Goal: Task Accomplishment & Management: Complete application form

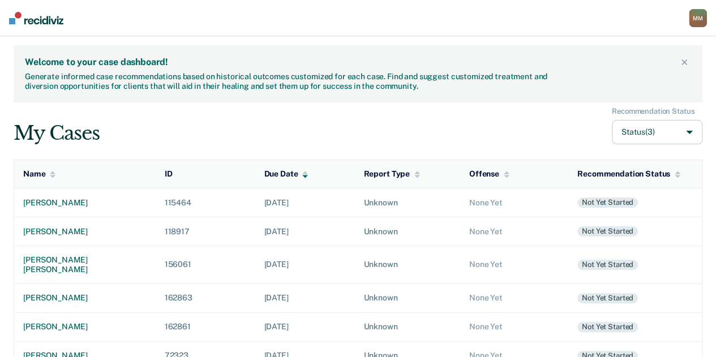
click at [387, 283] on td "Unknown" at bounding box center [406, 297] width 105 height 29
click at [88, 212] on td "[PERSON_NAME]" at bounding box center [84, 202] width 141 height 29
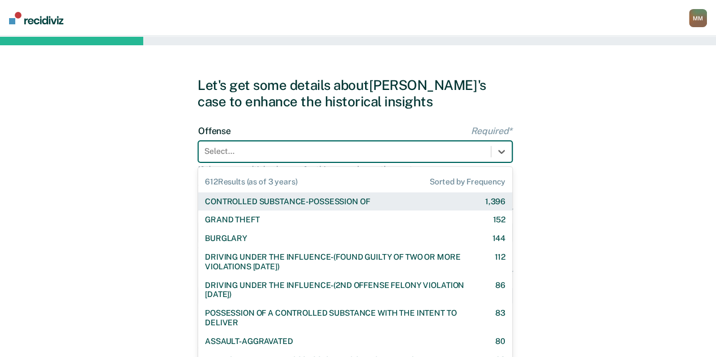
scroll to position [7, 0]
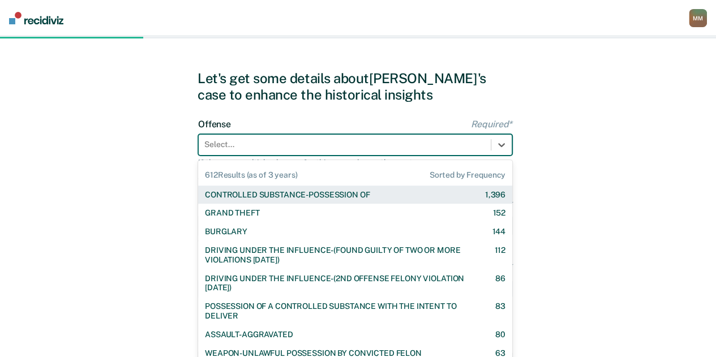
click at [272, 145] on div at bounding box center [344, 145] width 281 height 12
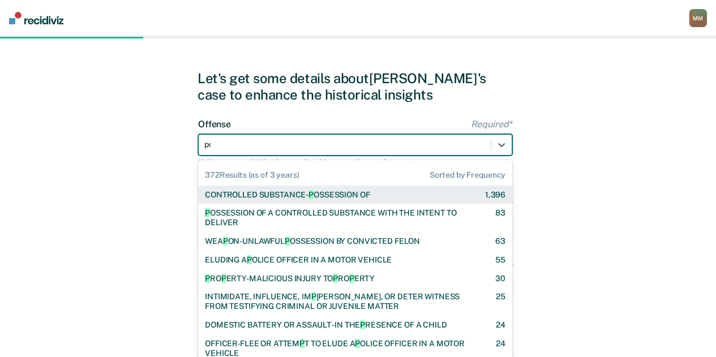
type input "pos"
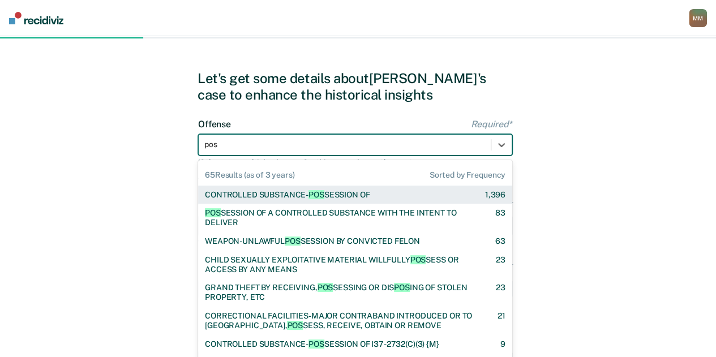
click at [298, 192] on div "CONTROLLED SUBSTANCE- POS SESSION OF" at bounding box center [287, 195] width 165 height 10
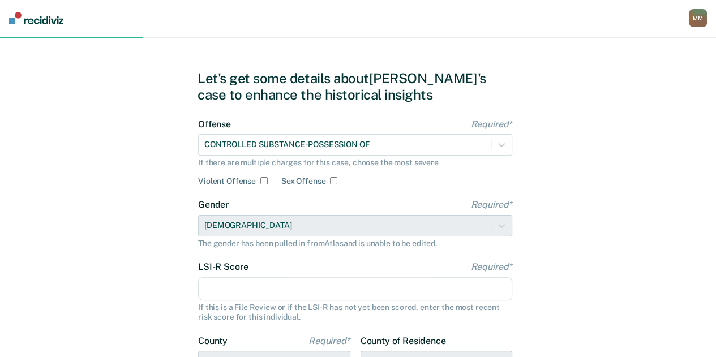
click at [247, 281] on input "LSI-R Score Required*" at bounding box center [355, 289] width 314 height 24
click at [325, 293] on input "LSI-R Score Required*" at bounding box center [355, 289] width 314 height 24
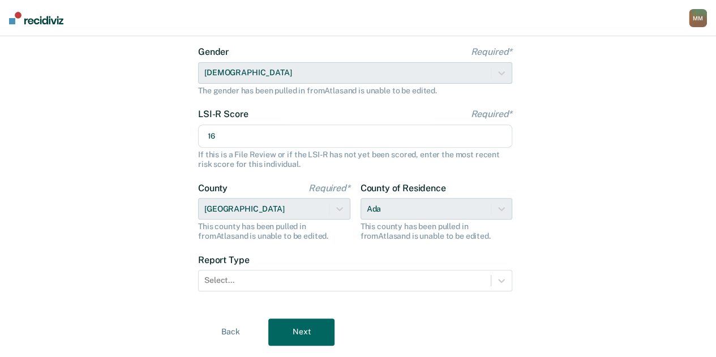
scroll to position [188, 0]
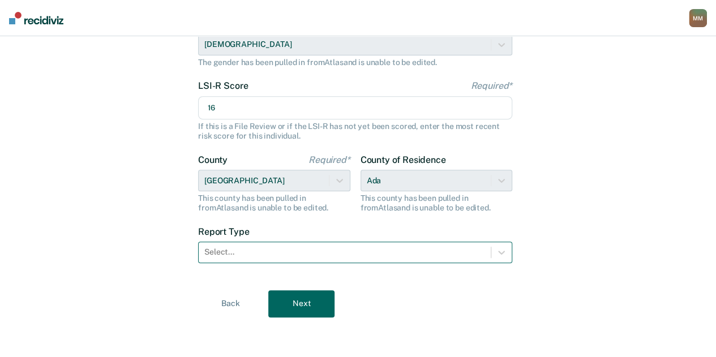
type input "16"
click at [326, 242] on div "Select..." at bounding box center [355, 252] width 314 height 21
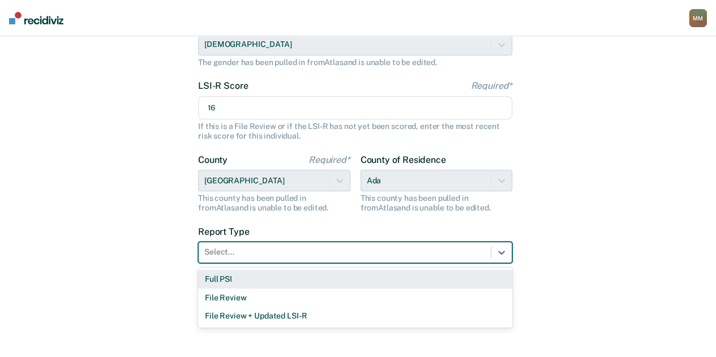
click at [291, 279] on div "Full PSI" at bounding box center [355, 279] width 314 height 19
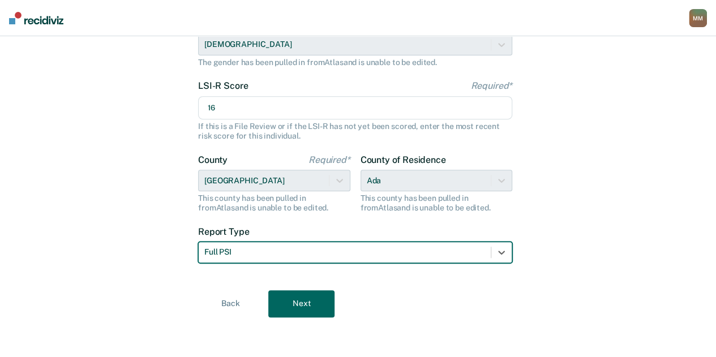
click at [289, 297] on button "Next" at bounding box center [301, 303] width 66 height 27
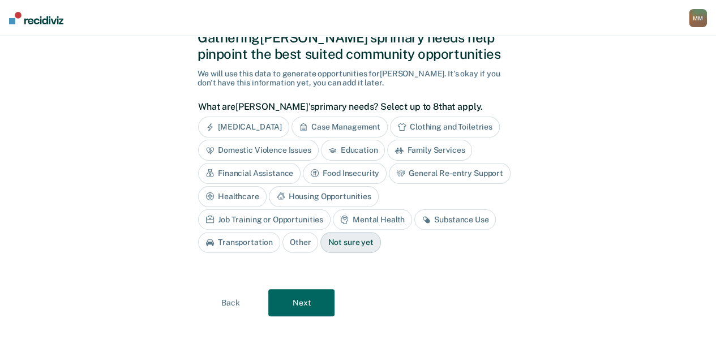
scroll to position [45, 0]
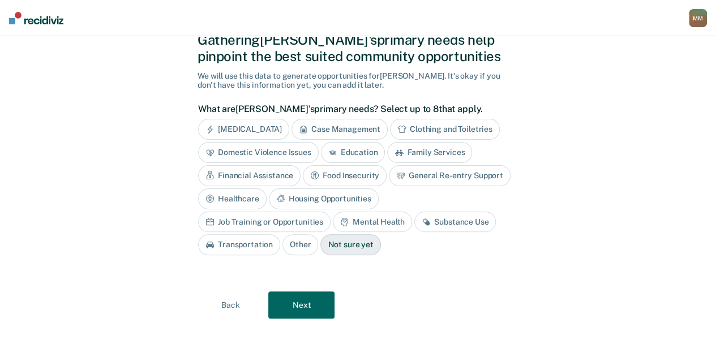
click at [414, 225] on div "Substance Use" at bounding box center [454, 222] width 81 height 21
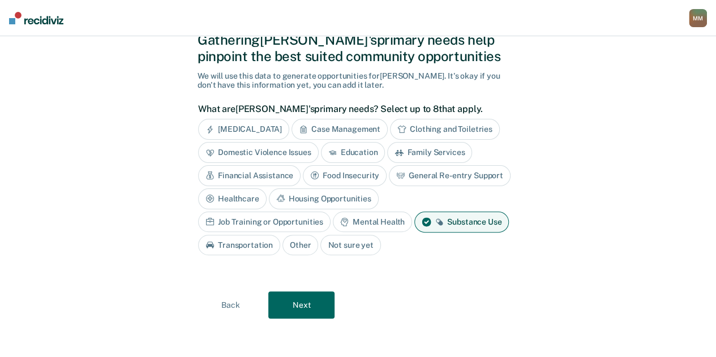
click at [285, 300] on button "Next" at bounding box center [301, 304] width 66 height 27
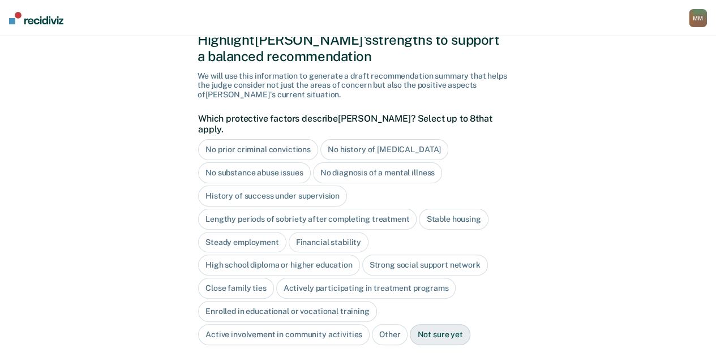
click at [267, 232] on div "Steady employment" at bounding box center [242, 242] width 88 height 21
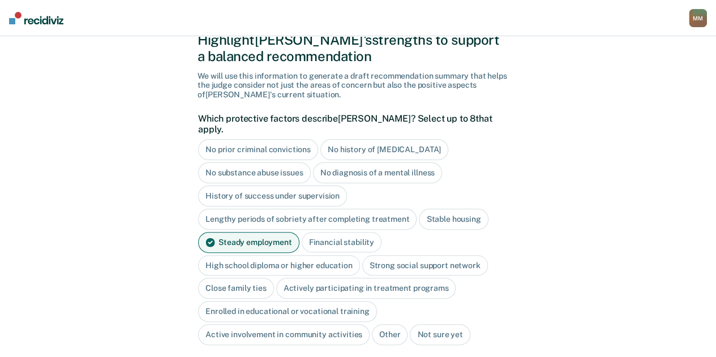
click at [343, 232] on div "Financial stability" at bounding box center [342, 242] width 80 height 21
click at [308, 255] on div "High school diploma or higher education" at bounding box center [279, 265] width 162 height 21
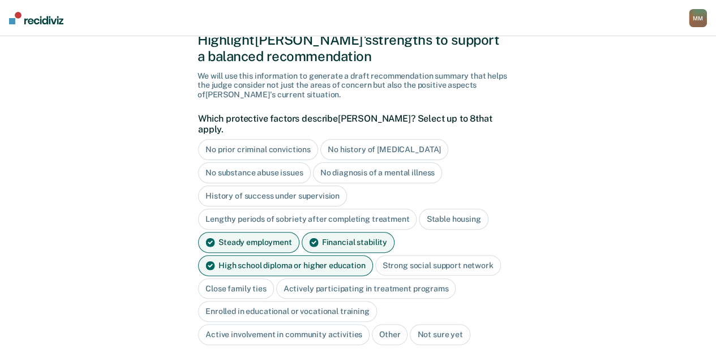
click at [253, 278] on div "Close family ties" at bounding box center [236, 288] width 76 height 21
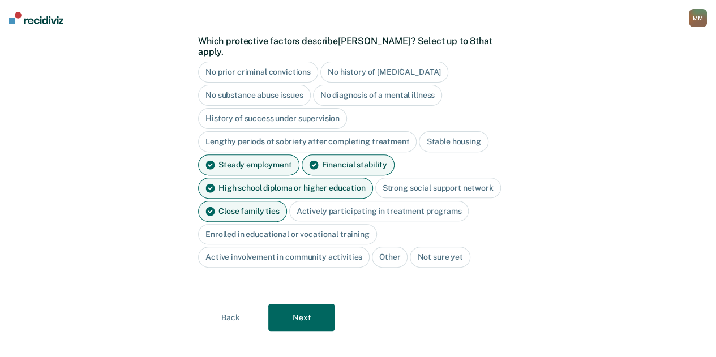
click at [309, 304] on button "Next" at bounding box center [301, 317] width 66 height 27
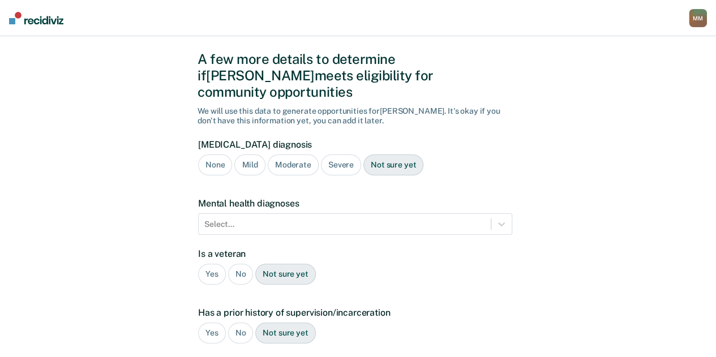
scroll to position [25, 0]
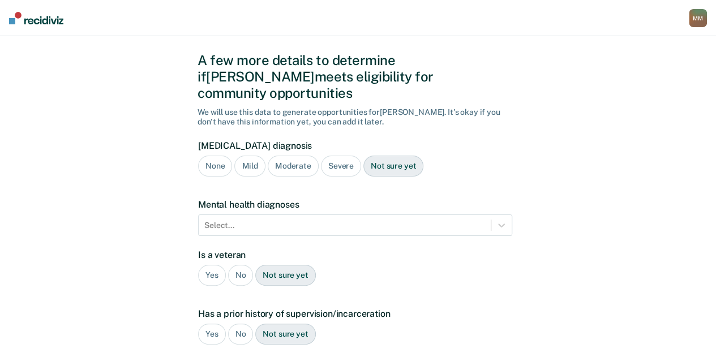
click at [339, 156] on div "Severe" at bounding box center [341, 166] width 40 height 21
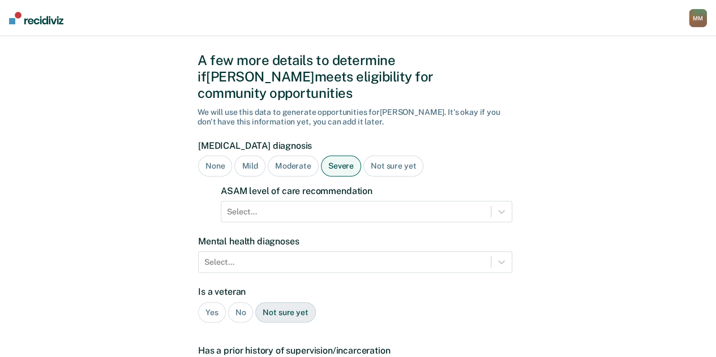
click at [331, 186] on label "ASAM level of care recommendation" at bounding box center [366, 191] width 291 height 11
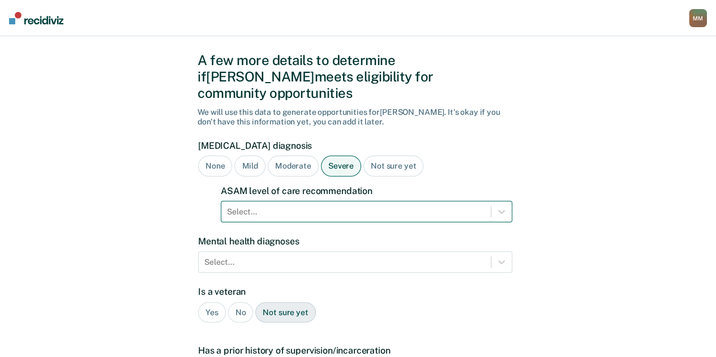
click at [330, 186] on form "[MEDICAL_DATA] diagnosis None Mild Moderate Severe Not sure yet ASAM level of c…" at bounding box center [355, 360] width 314 height 440
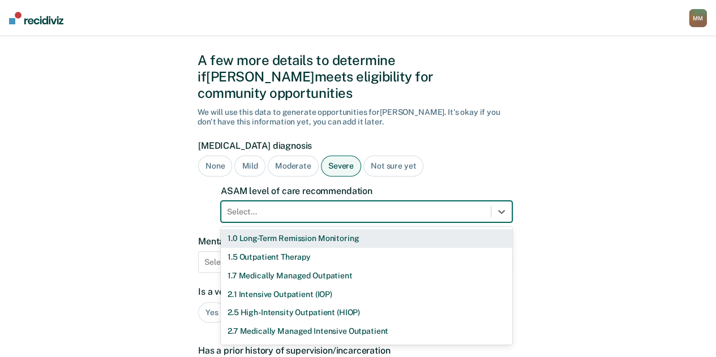
scroll to position [52, 0]
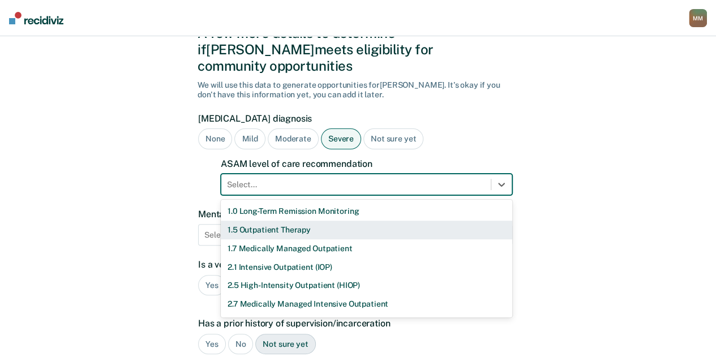
click at [312, 221] on div "1.5 Outpatient Therapy" at bounding box center [366, 230] width 291 height 19
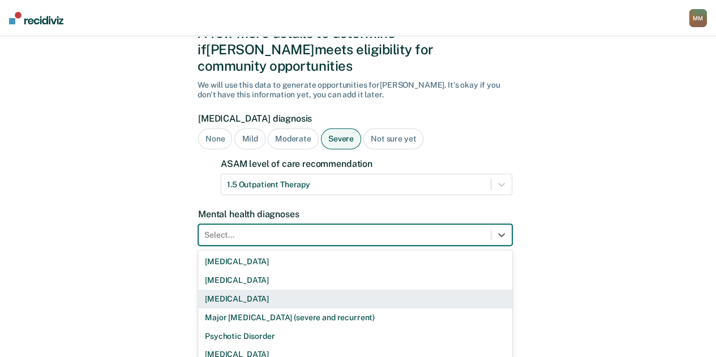
click at [321, 226] on div "9 results available. Use Up and Down to choose options, press Enter to select t…" at bounding box center [355, 234] width 314 height 21
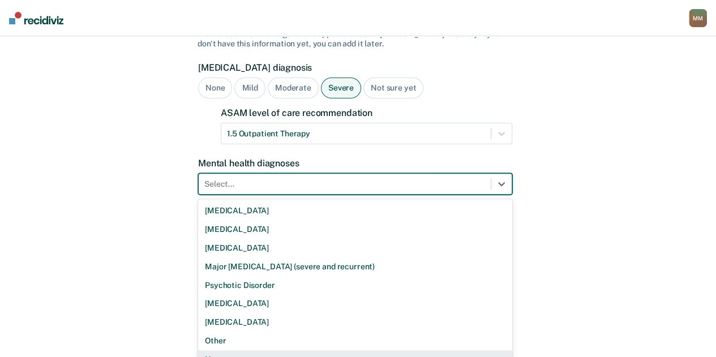
click at [300, 350] on div "None" at bounding box center [355, 359] width 314 height 19
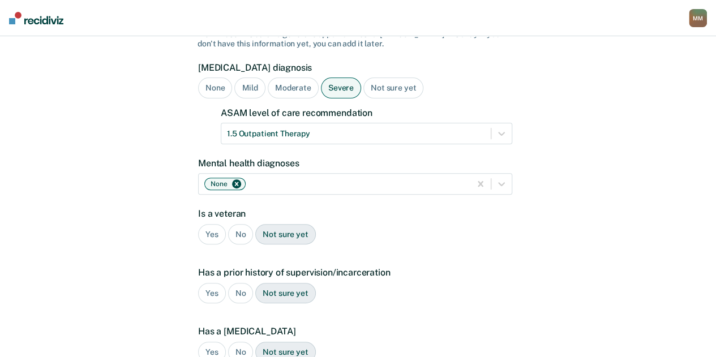
click at [242, 224] on div "No" at bounding box center [240, 234] width 25 height 21
click at [235, 342] on div "No" at bounding box center [240, 352] width 25 height 21
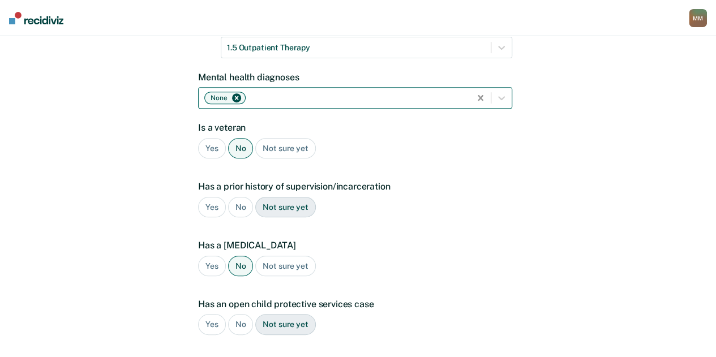
scroll to position [193, 0]
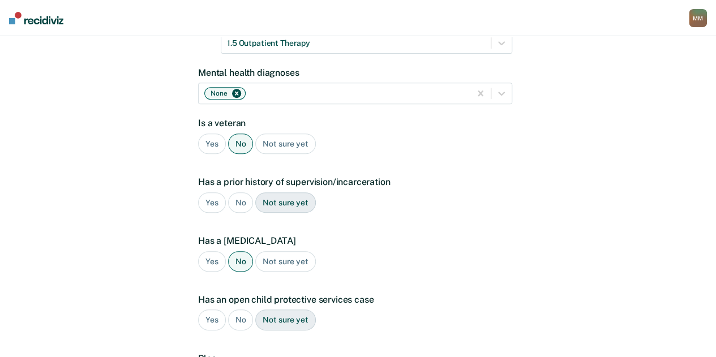
click at [221, 192] on div "Yes" at bounding box center [212, 202] width 28 height 21
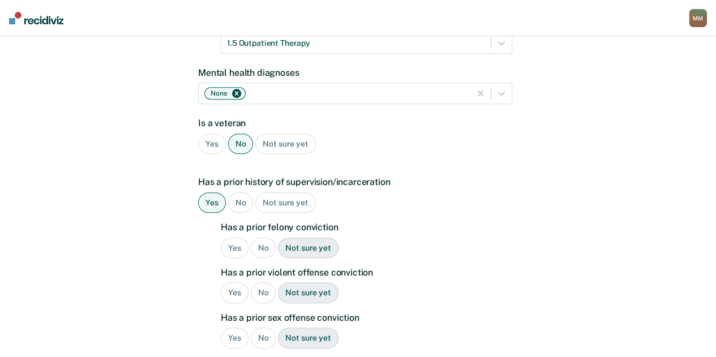
click at [231, 238] on div "Yes" at bounding box center [235, 248] width 28 height 21
click at [261, 282] on div "No" at bounding box center [263, 292] width 25 height 21
click at [254, 328] on div "No" at bounding box center [263, 338] width 25 height 21
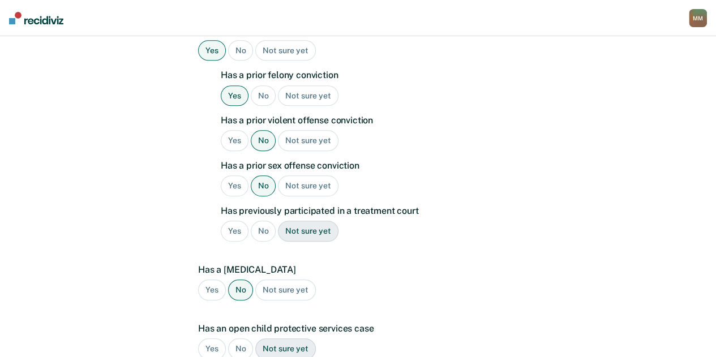
scroll to position [347, 0]
click at [264, 220] on div "No" at bounding box center [263, 230] width 25 height 21
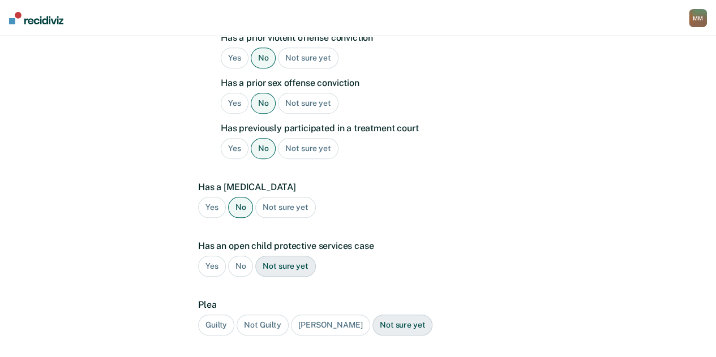
scroll to position [429, 0]
click at [239, 255] on div "No" at bounding box center [240, 265] width 25 height 21
drag, startPoint x: 214, startPoint y: 299, endPoint x: 204, endPoint y: 305, distance: 11.2
click at [204, 314] on div "Guilty" at bounding box center [216, 324] width 36 height 21
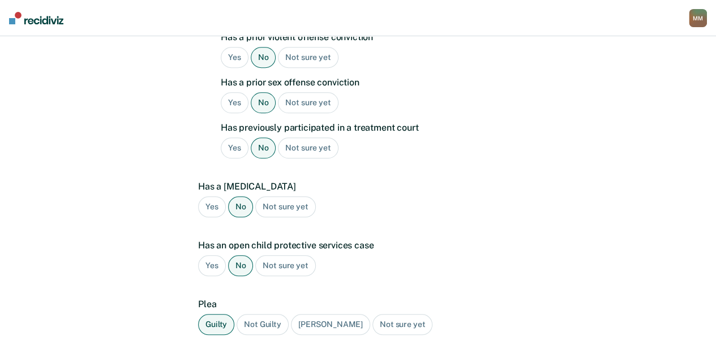
scroll to position [491, 0]
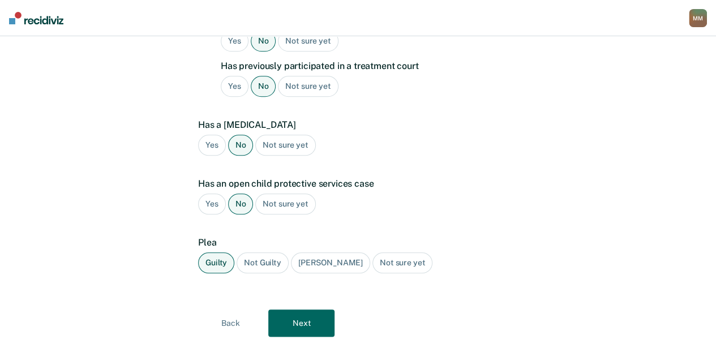
click at [310, 309] on button "Next" at bounding box center [301, 322] width 66 height 27
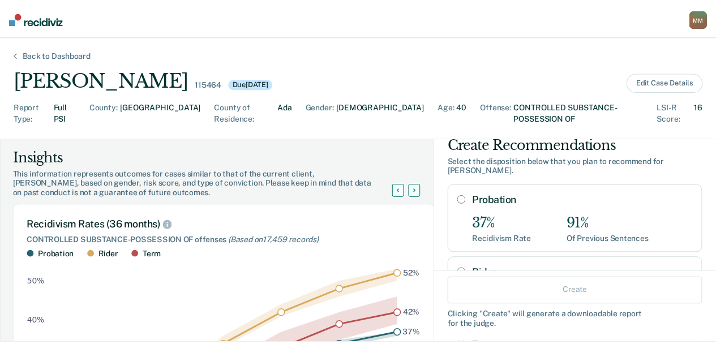
scroll to position [61, 0]
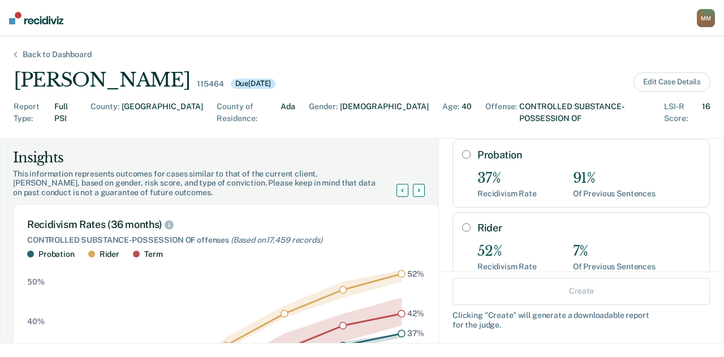
drag, startPoint x: 494, startPoint y: 141, endPoint x: 462, endPoint y: 141, distance: 32.3
click at [462, 141] on div "Probation 37% Recidivism Rate 91% Of Previous Sentences" at bounding box center [581, 173] width 257 height 68
radio input "true"
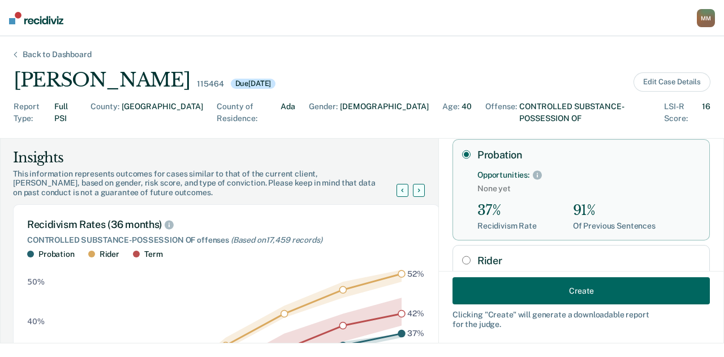
click at [476, 288] on button "Create" at bounding box center [581, 290] width 257 height 27
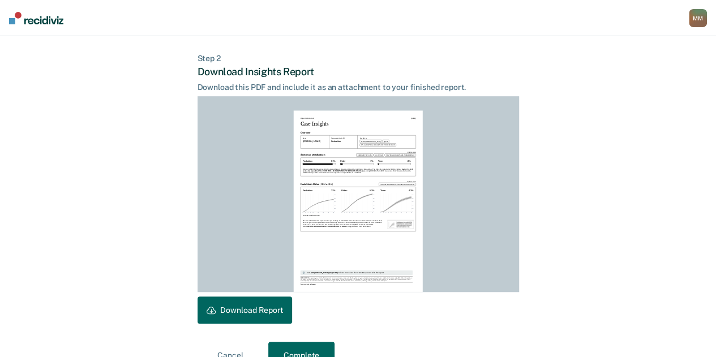
scroll to position [287, 0]
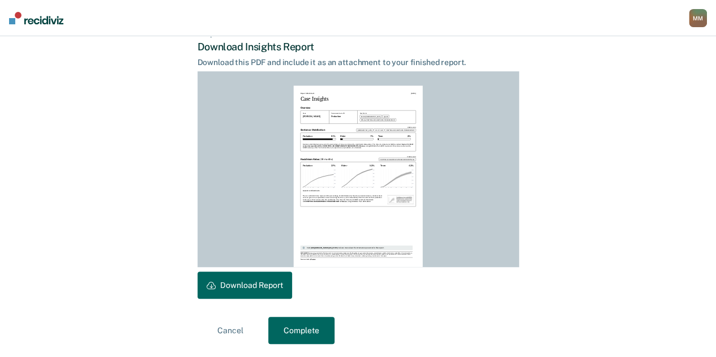
click at [281, 285] on button "Download Report" at bounding box center [244, 285] width 94 height 27
click at [322, 330] on button "Complete" at bounding box center [301, 330] width 66 height 27
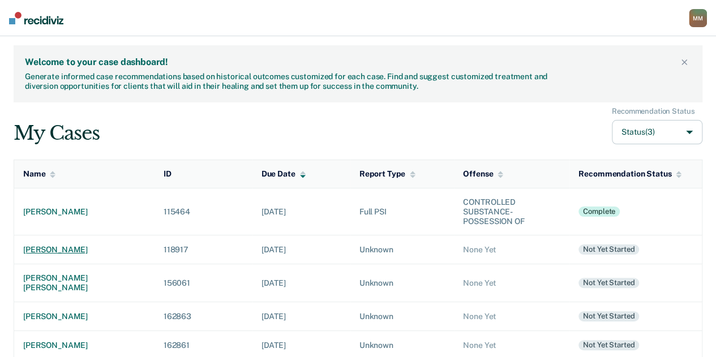
click at [74, 248] on div "[PERSON_NAME]" at bounding box center [84, 250] width 122 height 10
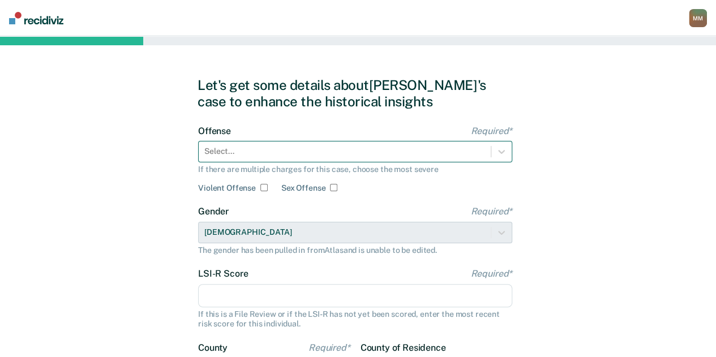
click at [304, 154] on div at bounding box center [344, 151] width 281 height 12
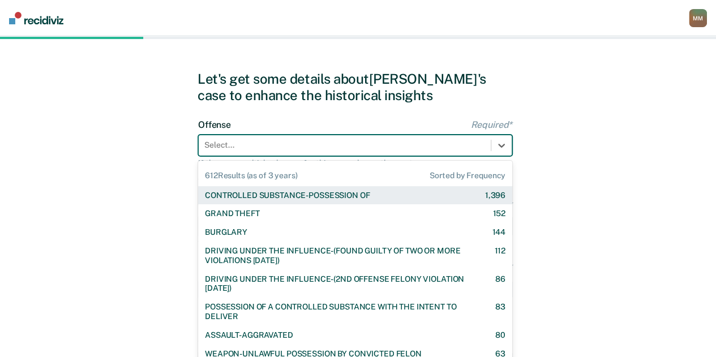
scroll to position [7, 0]
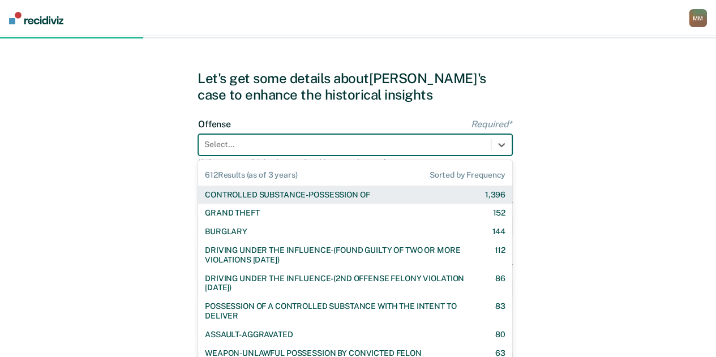
click at [319, 199] on div "CONTROLLED SUBSTANCE-POSSESSION OF" at bounding box center [287, 195] width 165 height 10
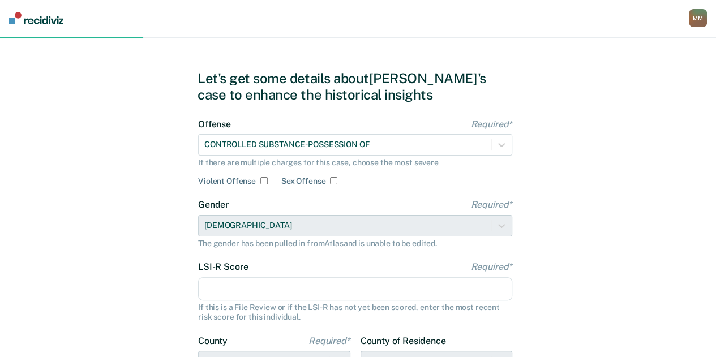
click at [253, 277] on input "LSI-R Score Required*" at bounding box center [355, 289] width 314 height 24
click at [302, 281] on input "LSI-R Score Required*" at bounding box center [355, 289] width 314 height 24
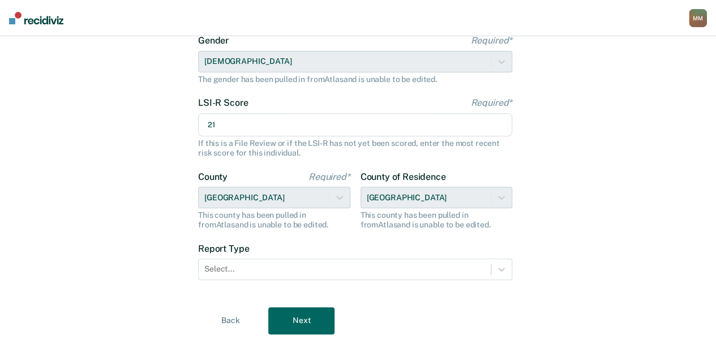
scroll to position [172, 0]
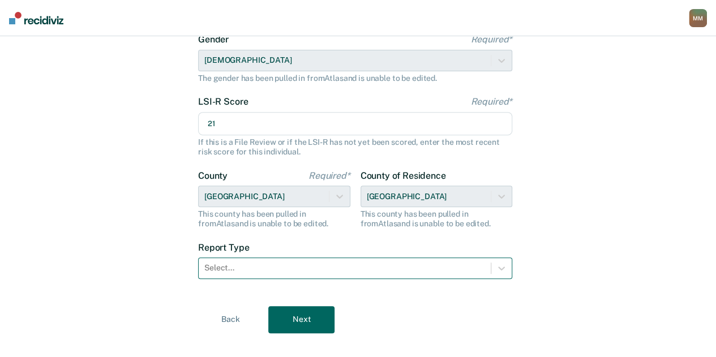
type input "21"
click at [299, 262] on div at bounding box center [344, 268] width 281 height 12
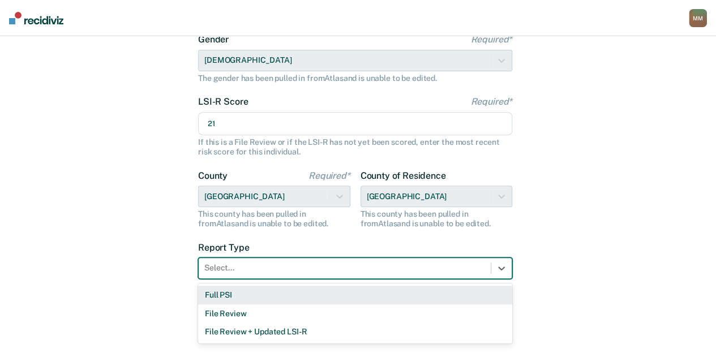
click at [263, 295] on div "Full PSI" at bounding box center [355, 295] width 314 height 19
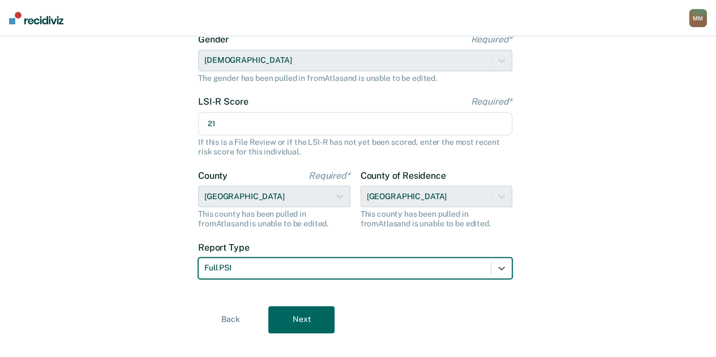
click at [300, 315] on button "Next" at bounding box center [301, 319] width 66 height 27
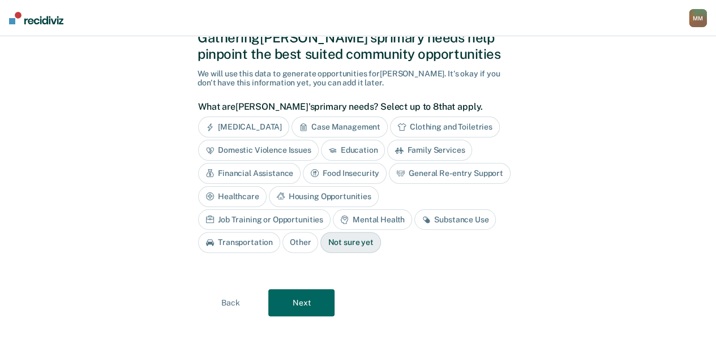
scroll to position [29, 0]
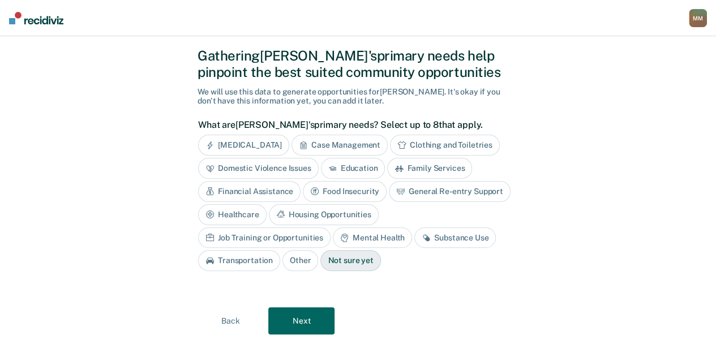
click at [330, 227] on div "Job Training or Opportunities" at bounding box center [264, 237] width 132 height 21
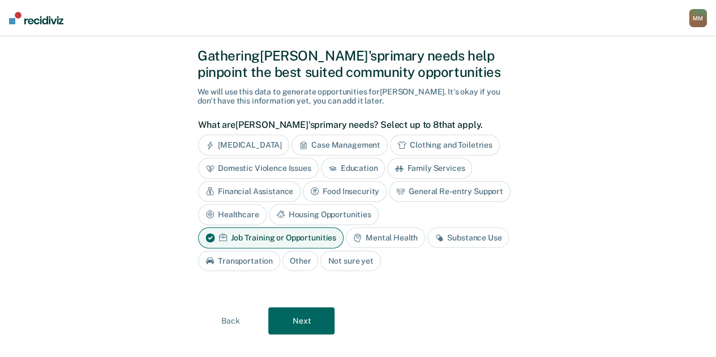
click at [345, 217] on div "Housing Opportunities" at bounding box center [324, 214] width 110 height 21
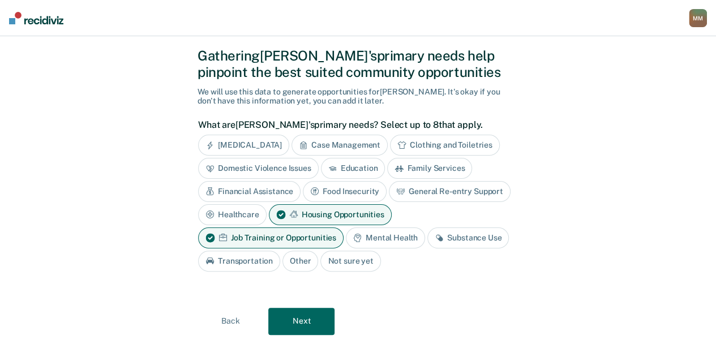
click at [316, 320] on button "Next" at bounding box center [301, 321] width 66 height 27
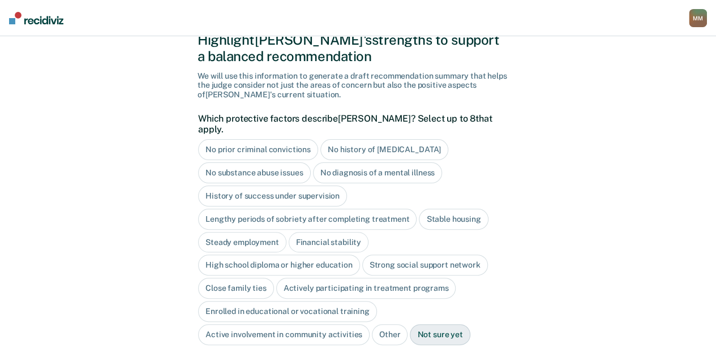
scroll to position [61, 0]
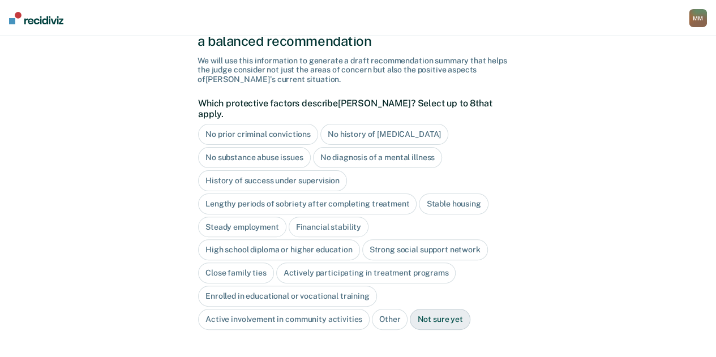
click at [288, 239] on div "High school diploma or higher education" at bounding box center [279, 249] width 162 height 21
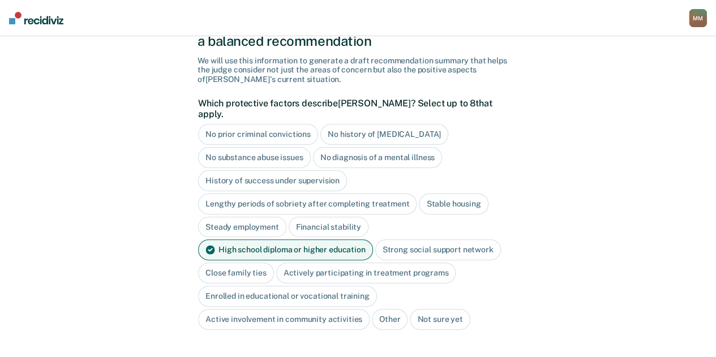
click at [337, 265] on div "Actively participating in treatment programs" at bounding box center [366, 273] width 180 height 21
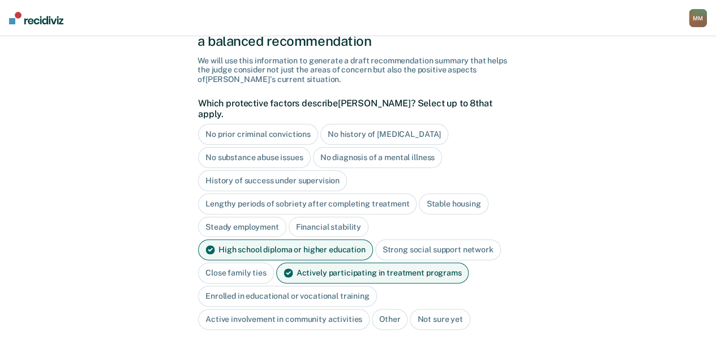
scroll to position [94, 0]
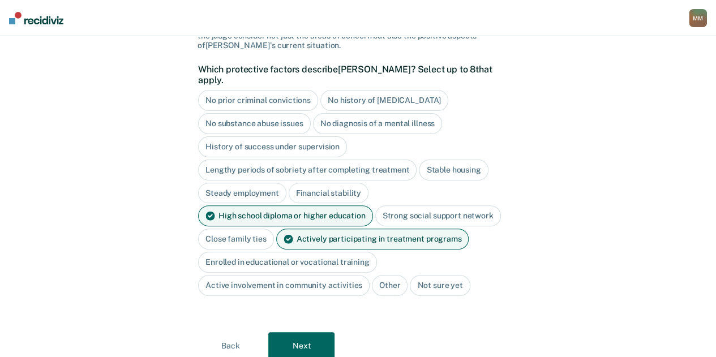
click at [311, 332] on button "Next" at bounding box center [301, 345] width 66 height 27
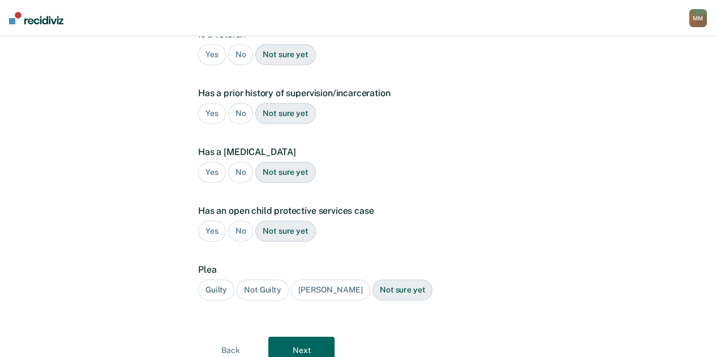
scroll to position [0, 0]
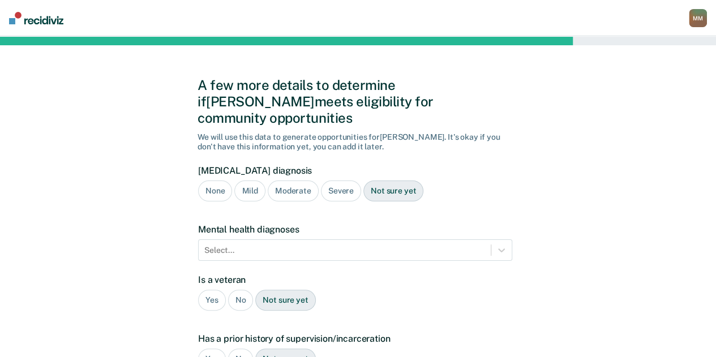
click at [337, 180] on div "Severe" at bounding box center [341, 190] width 40 height 21
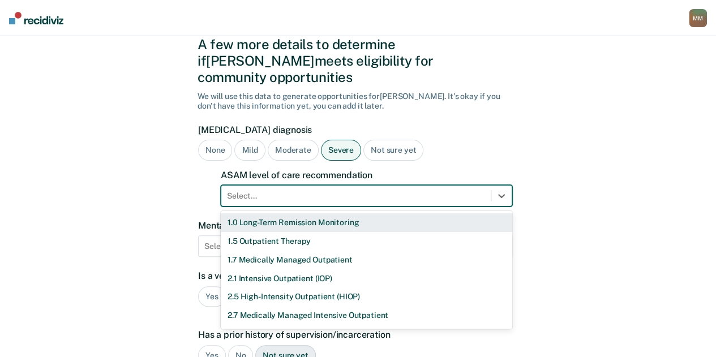
click at [332, 207] on div "11 results available. Use Up and Down to choose options, press Enter to select …" at bounding box center [366, 195] width 291 height 21
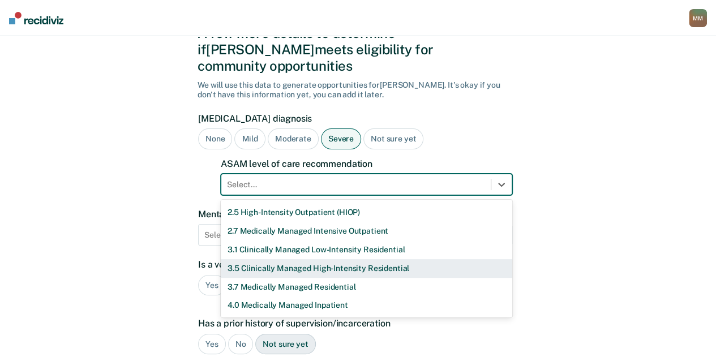
scroll to position [74, 0]
click at [316, 259] on div "3.5 Clinically Managed High-Intensity Residential" at bounding box center [366, 268] width 291 height 19
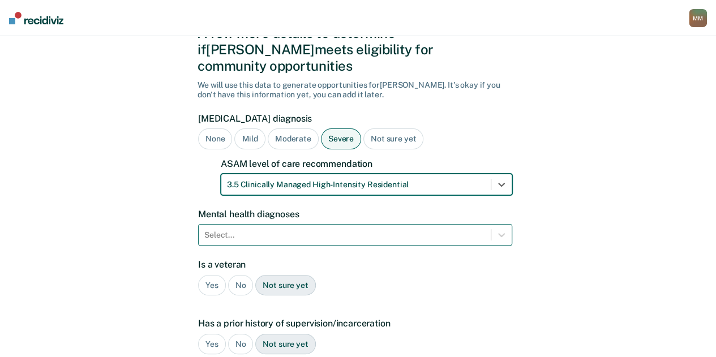
click at [248, 224] on div "Select..." at bounding box center [355, 234] width 314 height 21
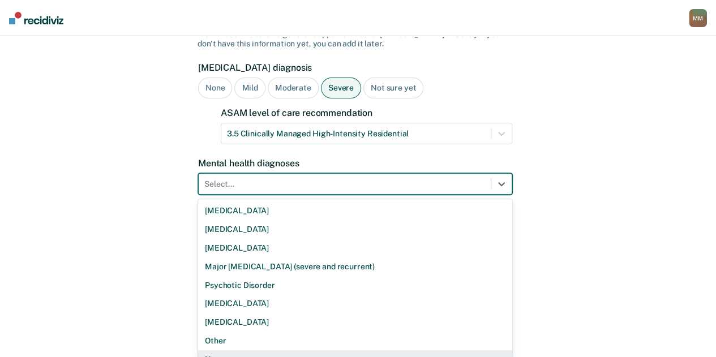
click at [226, 350] on div "None" at bounding box center [355, 359] width 314 height 19
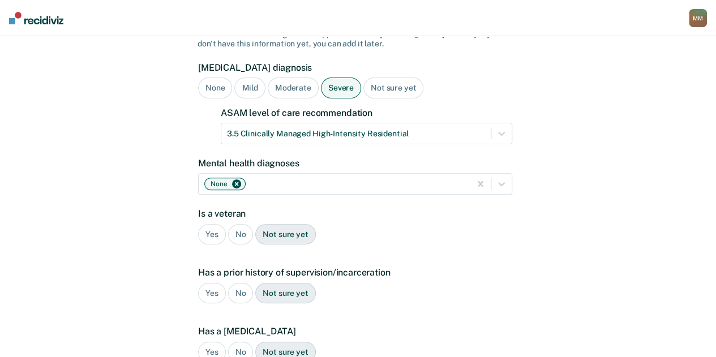
click at [235, 224] on div "No" at bounding box center [240, 234] width 25 height 21
click at [207, 283] on div "Yes" at bounding box center [212, 293] width 28 height 21
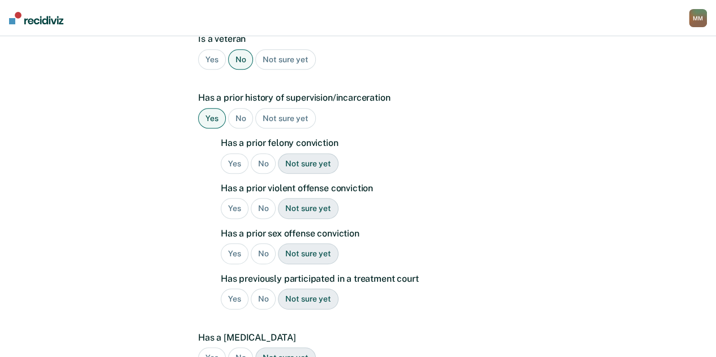
scroll to position [296, 0]
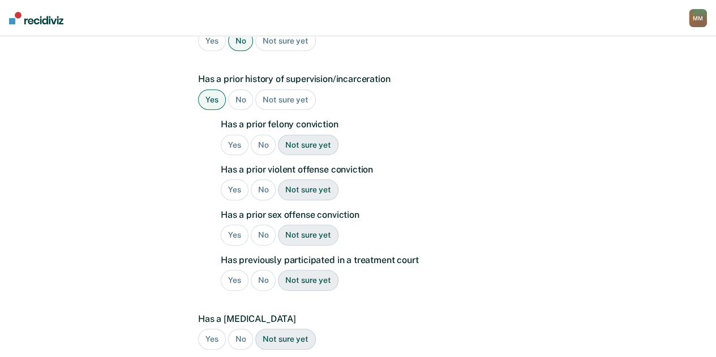
click at [232, 135] on div "Yes" at bounding box center [235, 145] width 28 height 21
click at [260, 179] on div "No" at bounding box center [263, 189] width 25 height 21
click at [260, 205] on div "Has a prior felony conviction Yes No Not sure yet Has a prior violent offense c…" at bounding box center [366, 209] width 291 height 181
click at [260, 225] on div "No" at bounding box center [263, 235] width 25 height 21
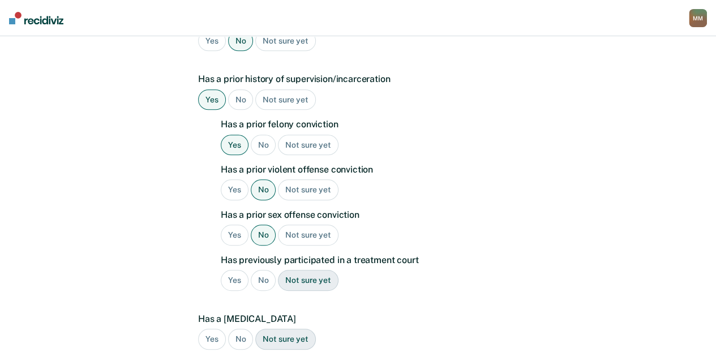
click at [230, 270] on div "Yes" at bounding box center [235, 280] width 28 height 21
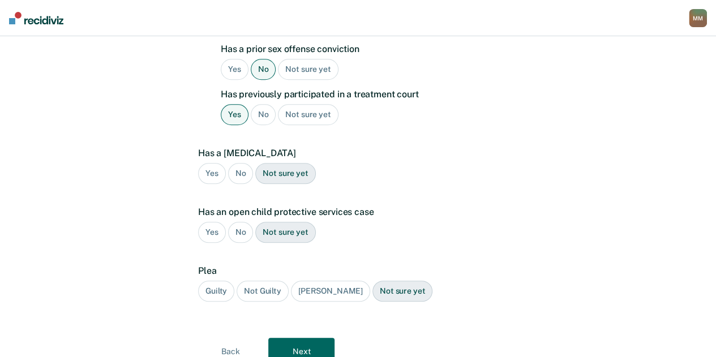
scroll to position [466, 0]
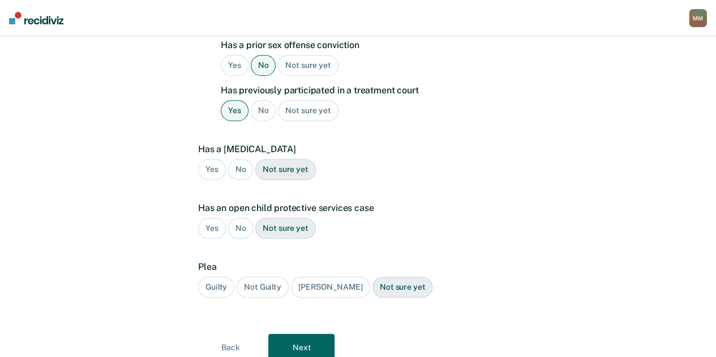
click at [244, 161] on div "Has a [MEDICAL_DATA] Yes No Not sure yet" at bounding box center [355, 166] width 314 height 45
click at [240, 159] on div "No" at bounding box center [240, 169] width 25 height 21
click at [236, 218] on div "No" at bounding box center [240, 228] width 25 height 21
click at [215, 277] on div "Guilty" at bounding box center [216, 287] width 36 height 21
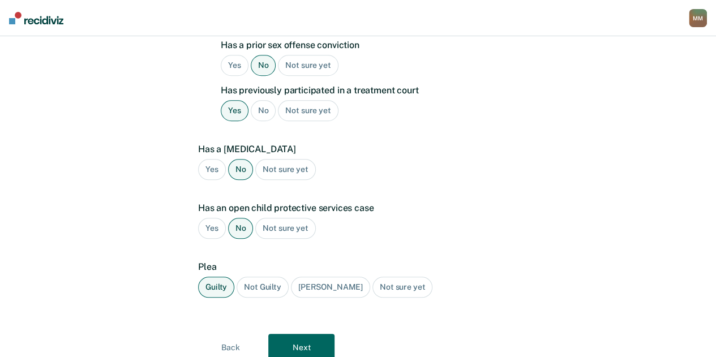
click at [286, 334] on button "Next" at bounding box center [301, 347] width 66 height 27
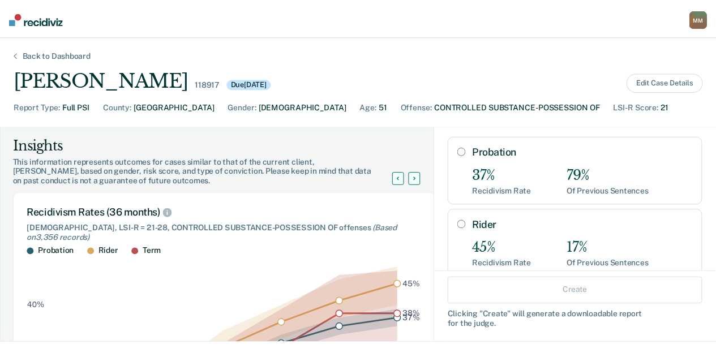
scroll to position [60, 0]
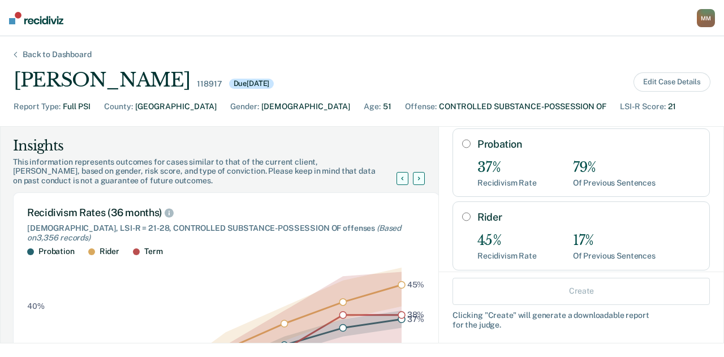
drag, startPoint x: 479, startPoint y: 206, endPoint x: 455, endPoint y: 204, distance: 23.8
click at [462, 212] on input "Rider" at bounding box center [466, 216] width 8 height 9
radio input "true"
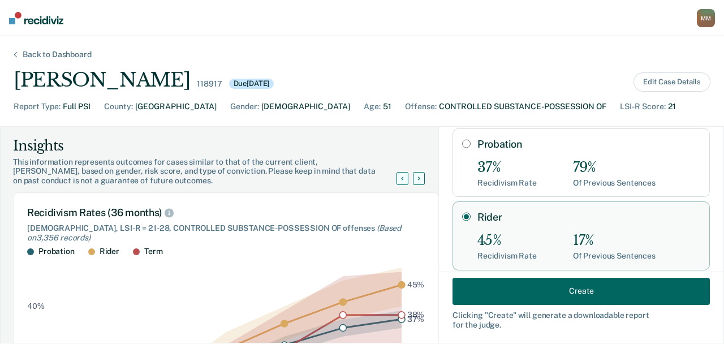
click at [489, 294] on button "Create" at bounding box center [581, 290] width 257 height 27
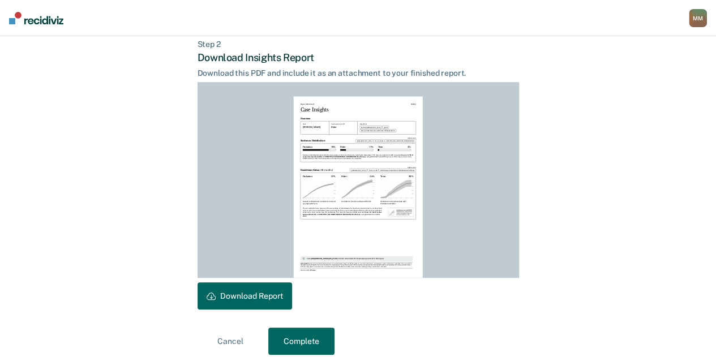
scroll to position [287, 0]
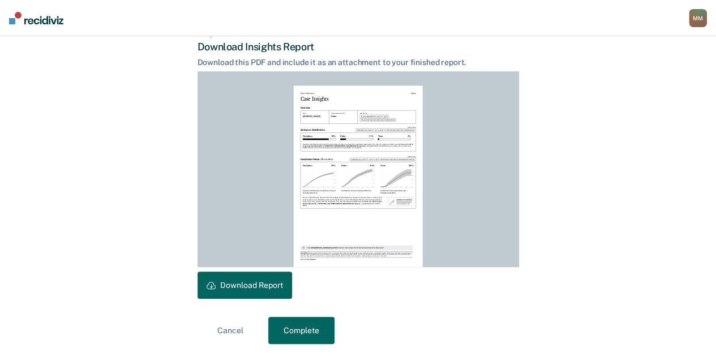
click at [257, 289] on button "Download Report" at bounding box center [244, 285] width 94 height 27
click at [309, 317] on button "Complete" at bounding box center [301, 330] width 66 height 27
